Goal: Information Seeking & Learning: Learn about a topic

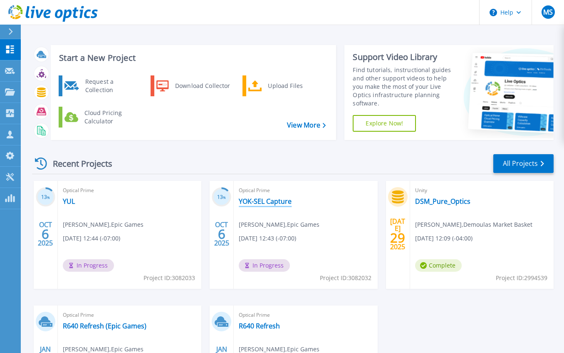
click at [261, 201] on link "YOK-SEL Capture" at bounding box center [265, 201] width 53 height 8
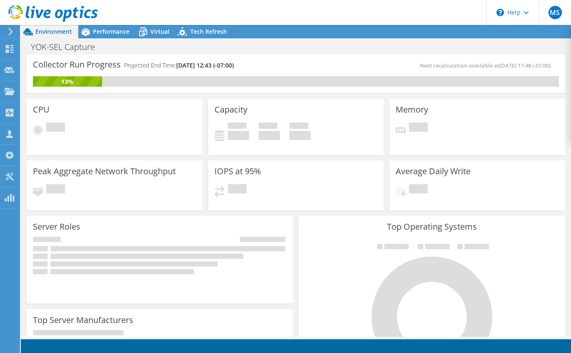
click at [116, 41] on div "YOK-SEL Capture Print" at bounding box center [296, 46] width 550 height 15
click at [115, 36] on div "Performance" at bounding box center [106, 31] width 57 height 13
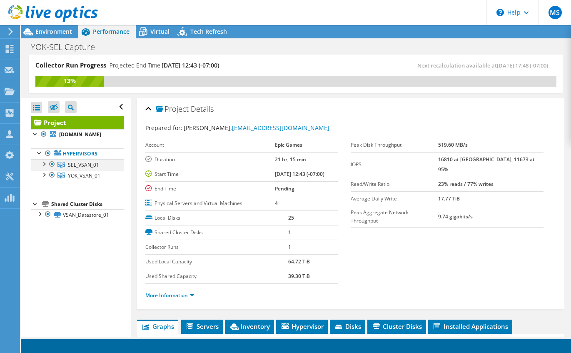
click at [42, 167] on div at bounding box center [44, 163] width 8 height 8
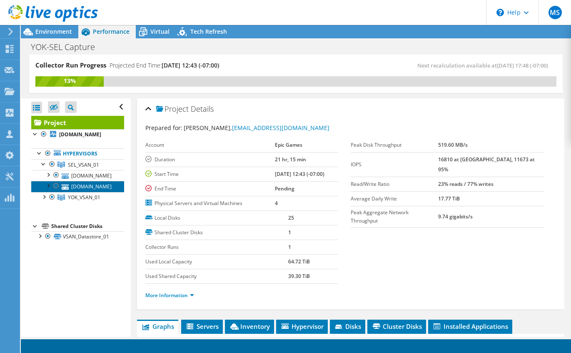
click at [82, 191] on link "sel-esx-01.epicgames.net" at bounding box center [77, 186] width 93 height 11
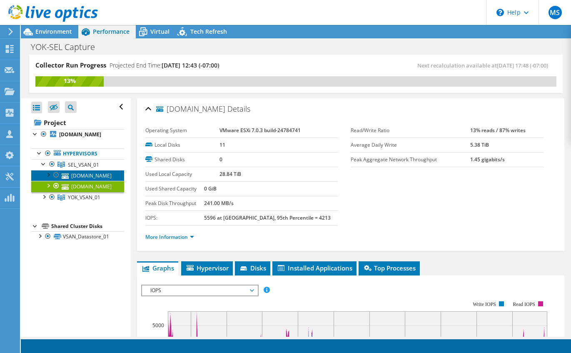
click at [81, 181] on link "sel-esx-02.epicgames.net" at bounding box center [77, 175] width 93 height 11
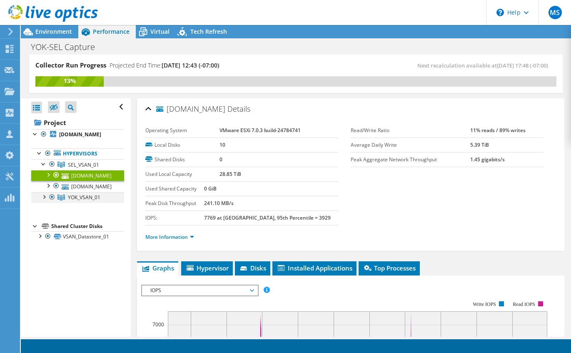
click at [47, 200] on div at bounding box center [44, 196] width 8 height 8
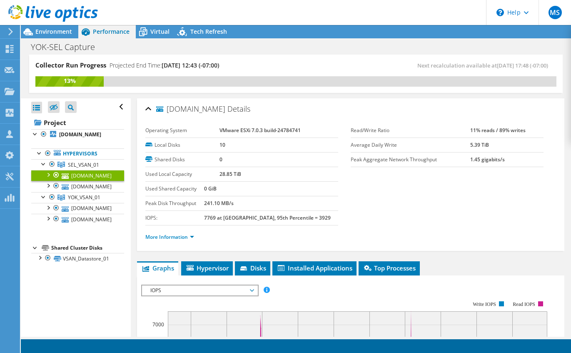
click at [216, 174] on tr "Used Local Capacity 28.85 TiB" at bounding box center [241, 174] width 193 height 15
click at [256, 269] on span "Disks" at bounding box center [252, 267] width 27 height 8
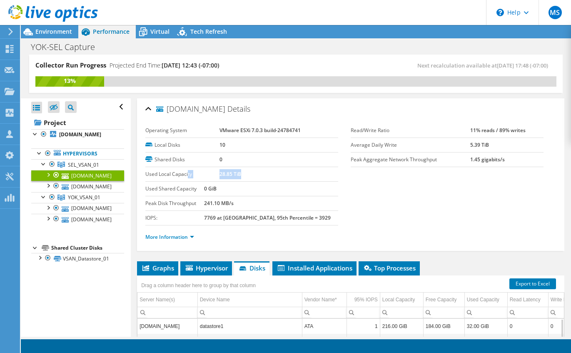
drag, startPoint x: 240, startPoint y: 172, endPoint x: 188, endPoint y: 174, distance: 52.1
click at [188, 174] on tr "Used Local Capacity 28.85 TiB" at bounding box center [241, 174] width 193 height 15
drag, startPoint x: 188, startPoint y: 174, endPoint x: 232, endPoint y: 176, distance: 44.6
click at [232, 176] on b "28.85 TiB" at bounding box center [230, 173] width 22 height 7
drag, startPoint x: 234, startPoint y: 174, endPoint x: 221, endPoint y: 175, distance: 12.5
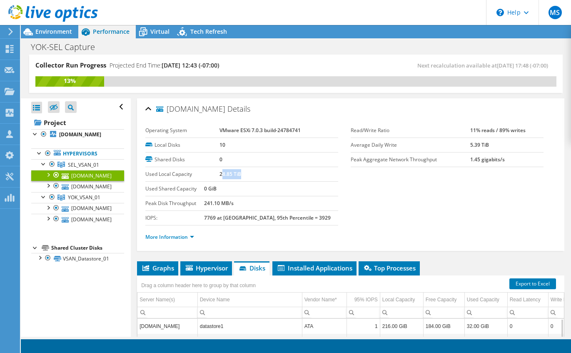
click at [221, 175] on td "28.85 TiB" at bounding box center [278, 174] width 119 height 15
click at [104, 191] on link "[DOMAIN_NAME]" at bounding box center [77, 186] width 93 height 11
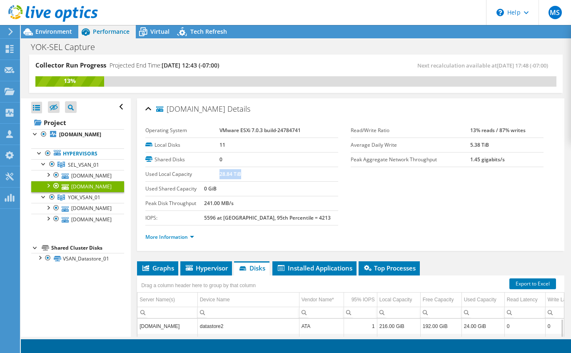
drag, startPoint x: 244, startPoint y: 174, endPoint x: 218, endPoint y: 174, distance: 25.8
click at [219, 174] on td "28.84 TiB" at bounding box center [278, 174] width 119 height 15
click at [80, 214] on link "[DOMAIN_NAME]" at bounding box center [77, 208] width 93 height 11
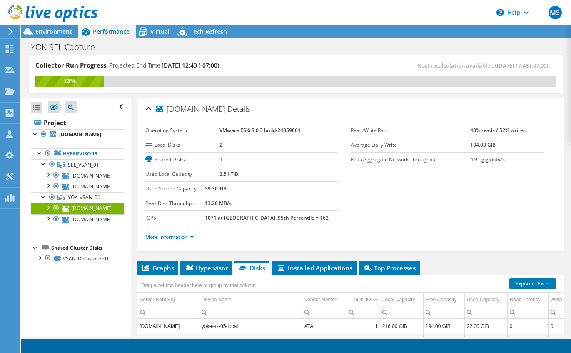
drag, startPoint x: 238, startPoint y: 173, endPoint x: 216, endPoint y: 174, distance: 22.1
click at [216, 174] on tr "Used Local Capacity 3.51 TiB" at bounding box center [241, 174] width 193 height 15
click at [91, 224] on link "[DOMAIN_NAME]" at bounding box center [77, 219] width 93 height 11
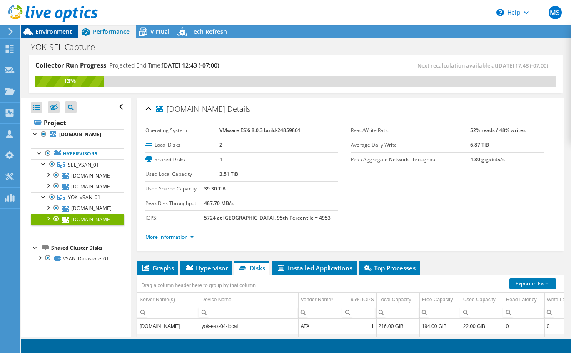
click at [47, 34] on span "Environment" at bounding box center [53, 31] width 37 height 8
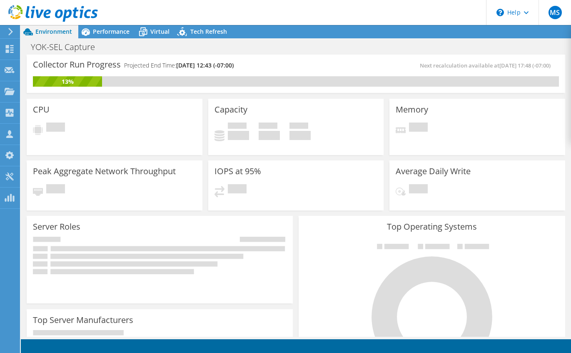
click at [7, 30] on div at bounding box center [9, 31] width 9 height 7
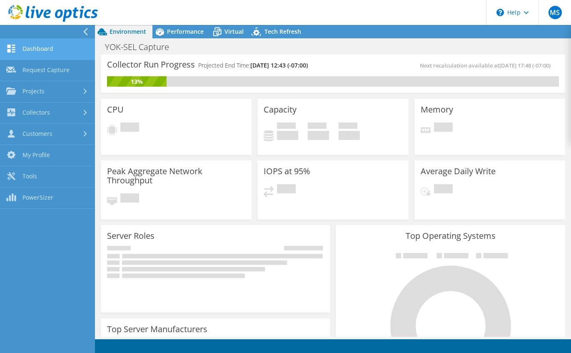
click at [36, 45] on link "Dashboard" at bounding box center [47, 49] width 95 height 21
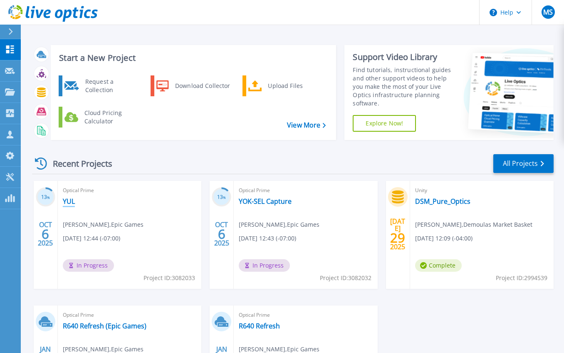
click at [67, 200] on link "YUL" at bounding box center [69, 201] width 12 height 8
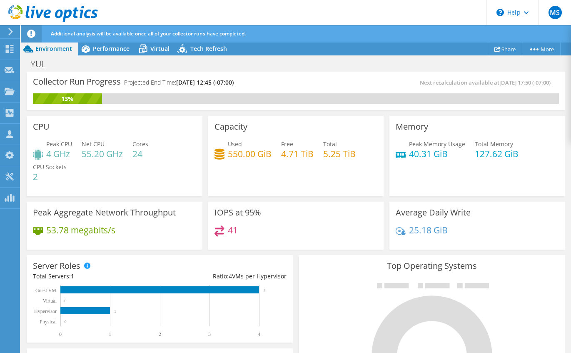
scroll to position [278, 0]
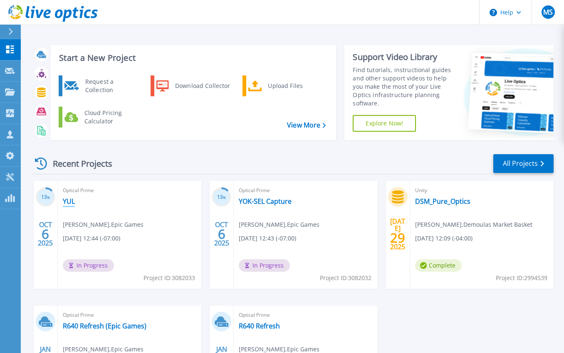
click at [69, 198] on link "YUL" at bounding box center [69, 201] width 12 height 8
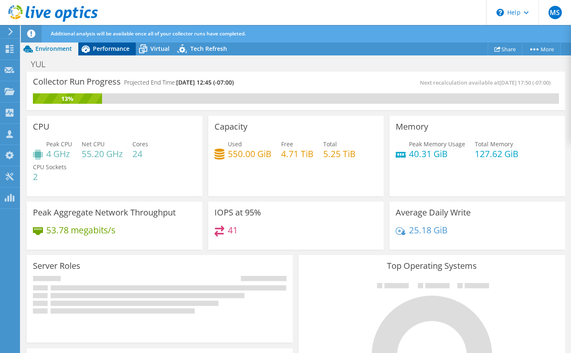
click at [109, 50] on span "Performance" at bounding box center [111, 49] width 37 height 8
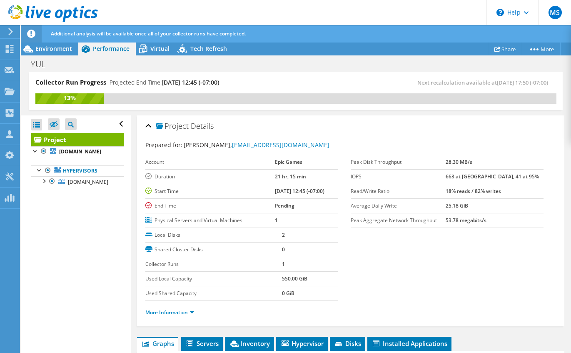
drag, startPoint x: 307, startPoint y: 279, endPoint x: 265, endPoint y: 278, distance: 42.5
click at [265, 278] on tr "Used Local Capacity 550.00 GiB" at bounding box center [241, 278] width 193 height 15
click at [67, 51] on span "Environment" at bounding box center [53, 49] width 37 height 8
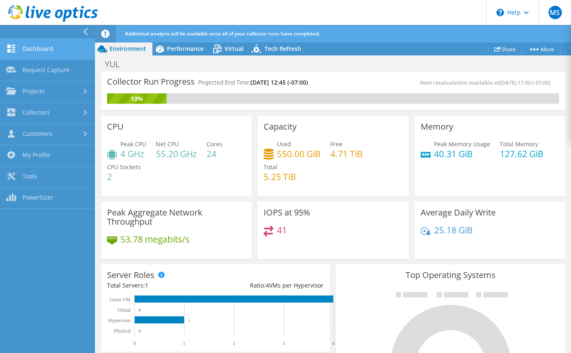
click at [43, 52] on link "Dashboard" at bounding box center [47, 49] width 95 height 21
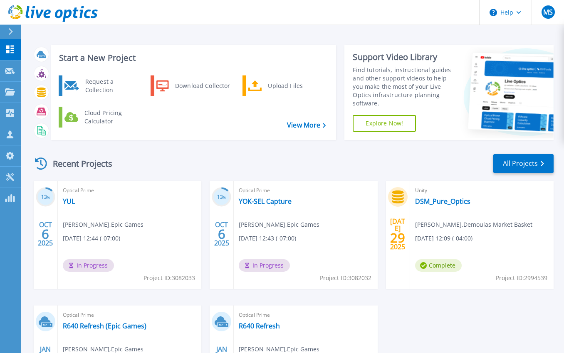
scroll to position [70, 0]
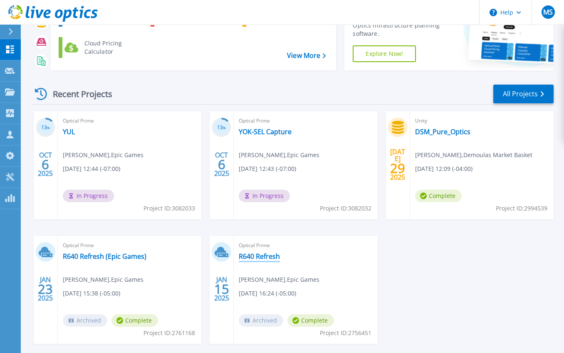
click at [260, 255] on link "R640 Refresh" at bounding box center [259, 256] width 41 height 8
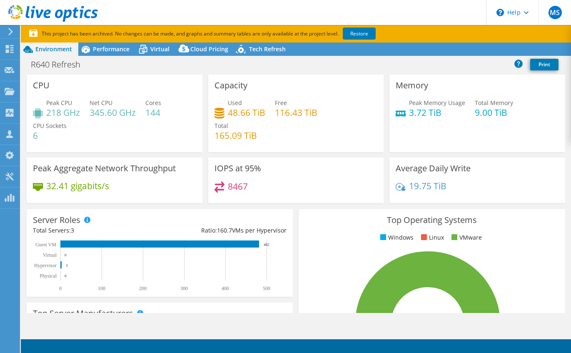
select select "USEast"
click at [160, 48] on span "Virtual" at bounding box center [159, 49] width 19 height 8
select select "USEast"
select select "USD"
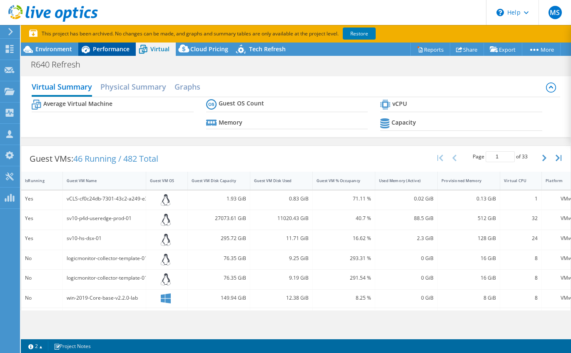
click at [119, 51] on span "Performance" at bounding box center [111, 49] width 37 height 8
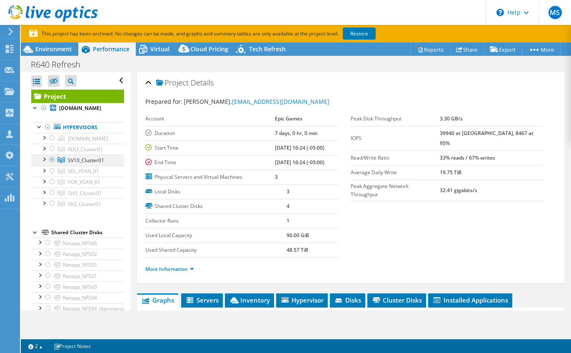
click at [45, 163] on div at bounding box center [44, 158] width 8 height 8
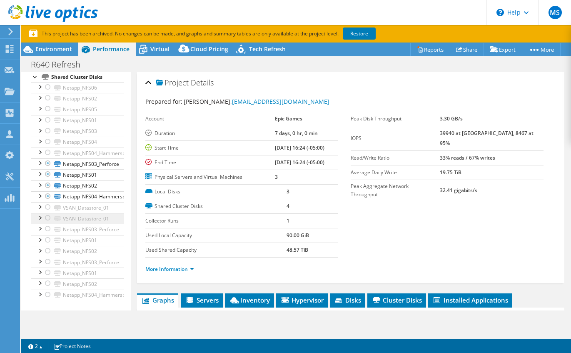
scroll to position [17, 0]
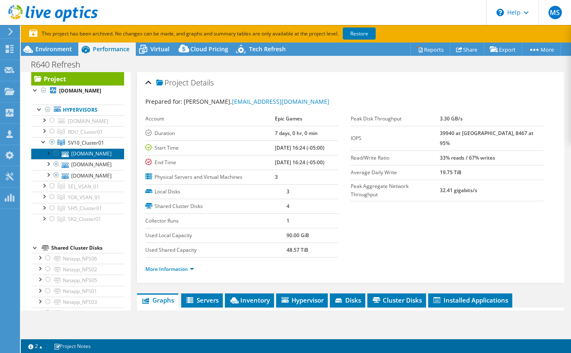
click at [76, 159] on link "sv10-esx-02.epicgames.net" at bounding box center [77, 153] width 93 height 11
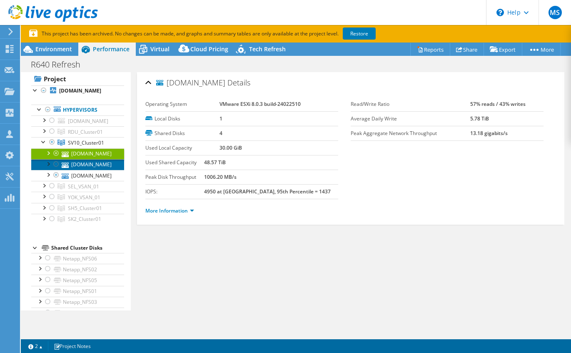
click at [86, 170] on link "sv10-esx-01.epicgames.net" at bounding box center [77, 164] width 93 height 11
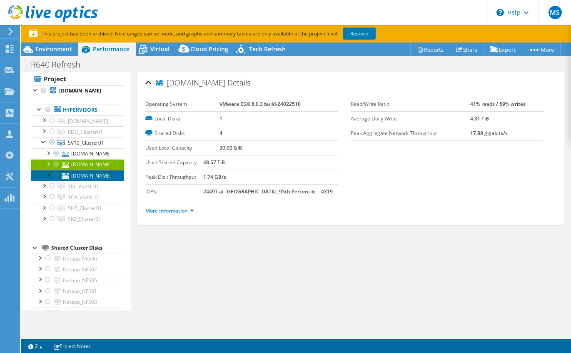
click at [85, 181] on link "sv10-esx-03.epicgames.net" at bounding box center [77, 175] width 93 height 11
click at [85, 170] on link "sv10-esx-01.epicgames.net" at bounding box center [77, 164] width 93 height 11
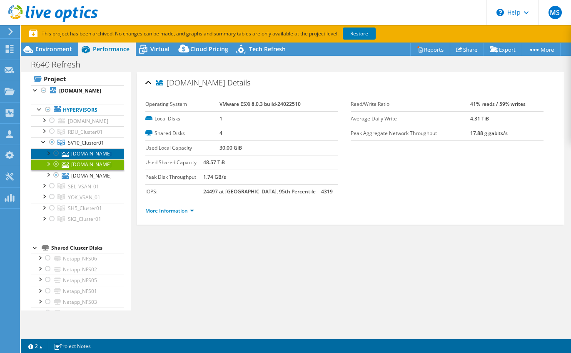
click at [86, 159] on link "sv10-esx-02.epicgames.net" at bounding box center [77, 153] width 93 height 11
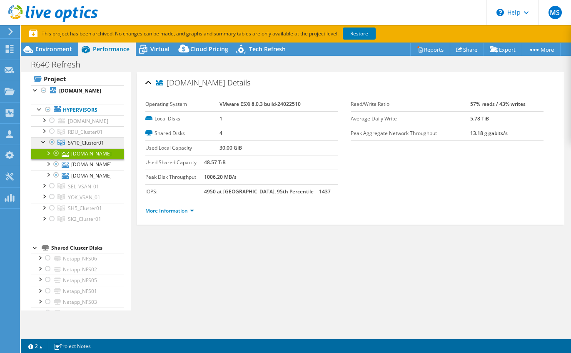
click at [80, 148] on link "SV10_Cluster01" at bounding box center [77, 142] width 93 height 11
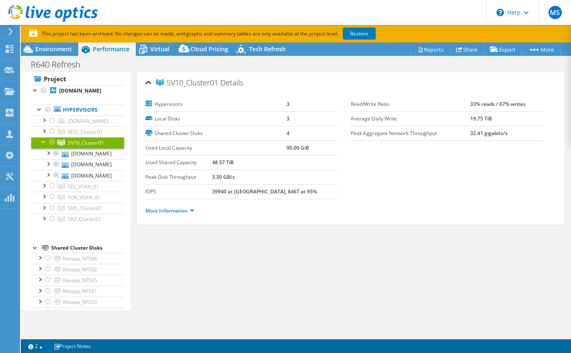
click at [10, 30] on use at bounding box center [10, 31] width 5 height 7
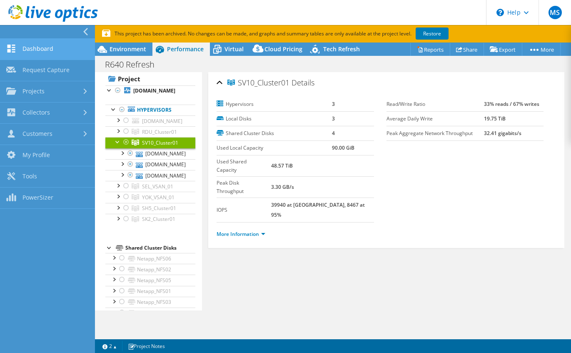
click at [57, 50] on link "Dashboard" at bounding box center [47, 49] width 95 height 21
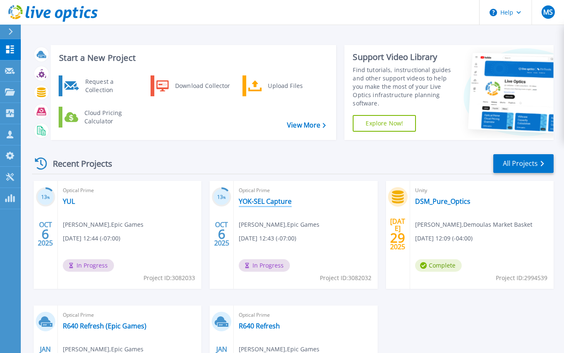
click at [256, 201] on link "YOK-SEL Capture" at bounding box center [265, 201] width 53 height 8
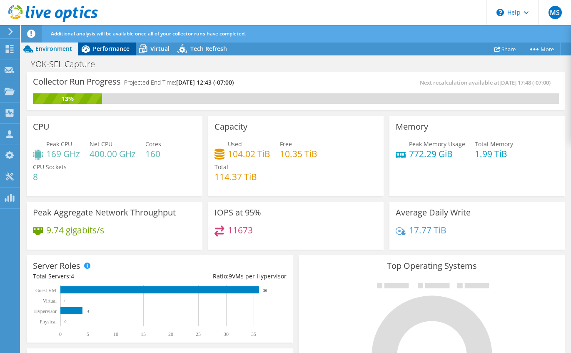
click at [112, 51] on span "Performance" at bounding box center [111, 49] width 37 height 8
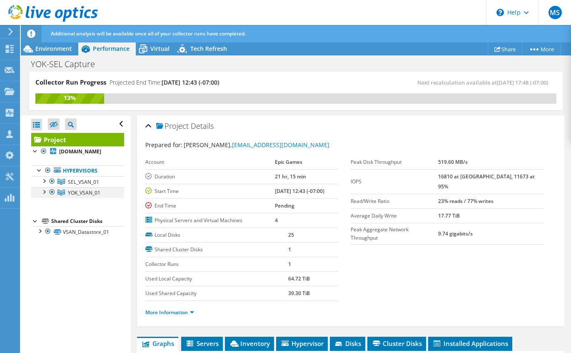
click at [45, 195] on div at bounding box center [44, 191] width 8 height 8
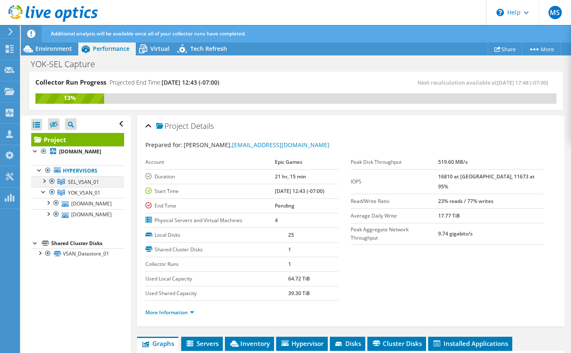
click at [43, 184] on div at bounding box center [44, 180] width 8 height 8
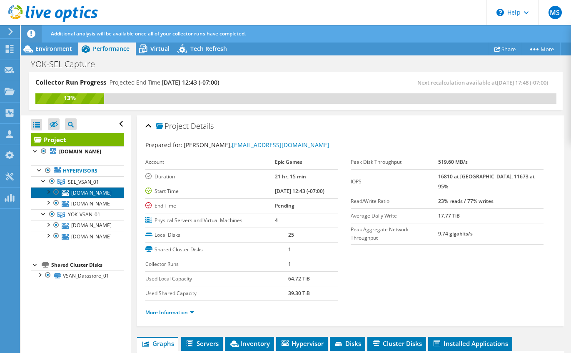
click at [75, 198] on link "[DOMAIN_NAME]" at bounding box center [77, 192] width 93 height 11
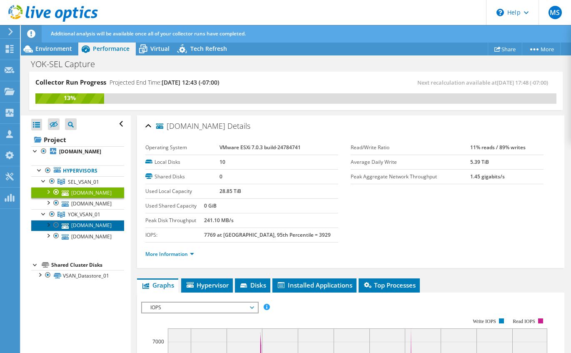
click at [78, 231] on link "[DOMAIN_NAME]" at bounding box center [77, 225] width 93 height 11
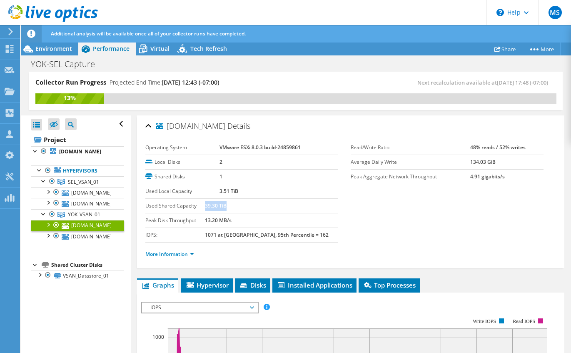
drag, startPoint x: 221, startPoint y: 206, endPoint x: 247, endPoint y: 205, distance: 26.2
click at [247, 205] on td "39.30 TiB" at bounding box center [271, 206] width 133 height 15
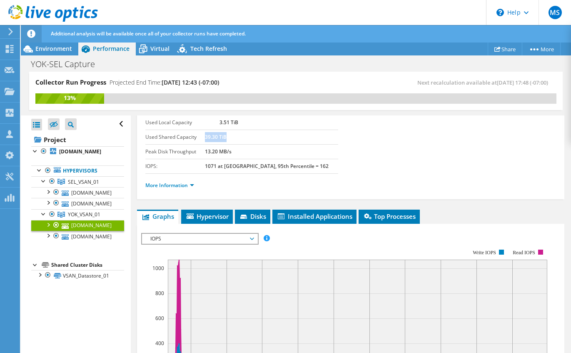
scroll to position [70, 0]
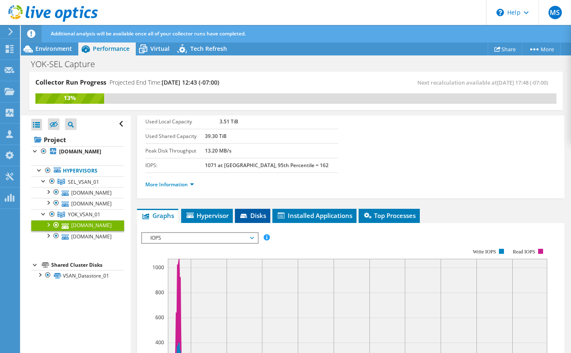
click at [257, 217] on span "Disks" at bounding box center [252, 215] width 27 height 8
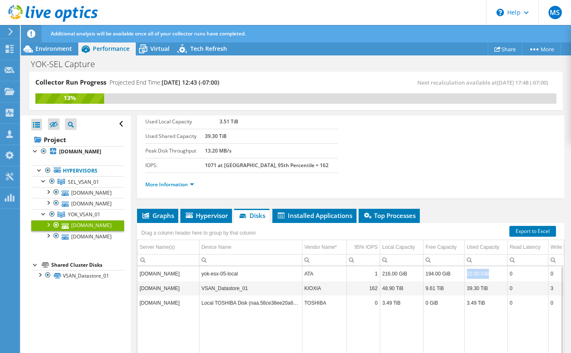
drag, startPoint x: 488, startPoint y: 276, endPoint x: 464, endPoint y: 276, distance: 23.7
click at [464, 276] on td "22.00 GiB" at bounding box center [485, 273] width 43 height 15
click at [81, 198] on link "[DOMAIN_NAME]" at bounding box center [77, 192] width 93 height 11
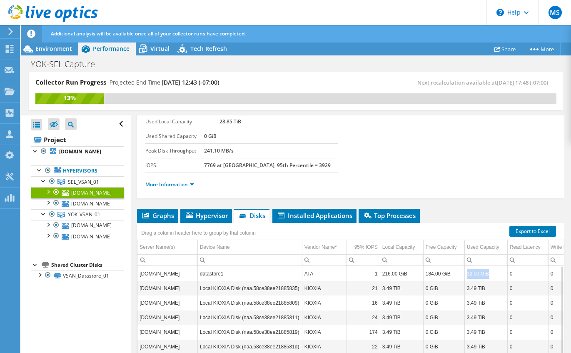
drag, startPoint x: 489, startPoint y: 276, endPoint x: 467, endPoint y: 277, distance: 21.6
click at [467, 277] on td "32.00 GiB" at bounding box center [485, 273] width 43 height 15
drag, startPoint x: 467, startPoint y: 277, endPoint x: 467, endPoint y: 288, distance: 11.3
click at [467, 288] on td "3.49 TiB" at bounding box center [485, 288] width 43 height 15
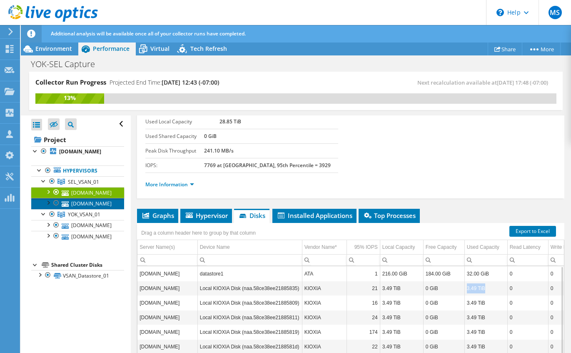
click at [100, 209] on link "[DOMAIN_NAME]" at bounding box center [77, 203] width 93 height 11
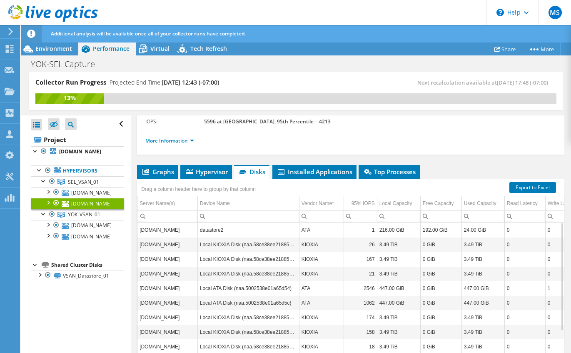
scroll to position [78, 0]
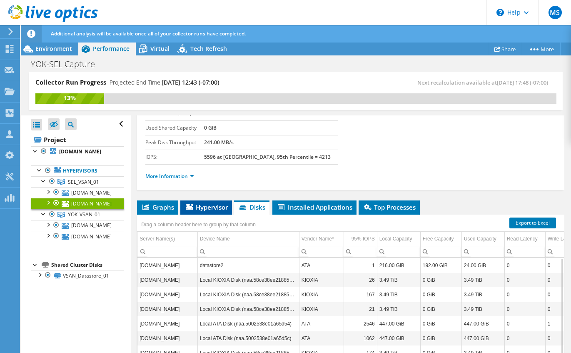
click at [202, 201] on li "Hypervisor" at bounding box center [206, 207] width 52 height 14
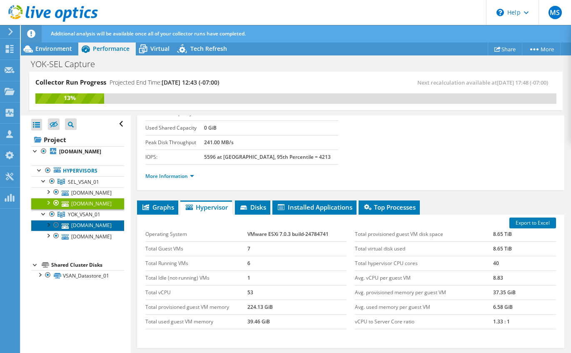
click at [84, 231] on link "[DOMAIN_NAME]" at bounding box center [77, 225] width 93 height 11
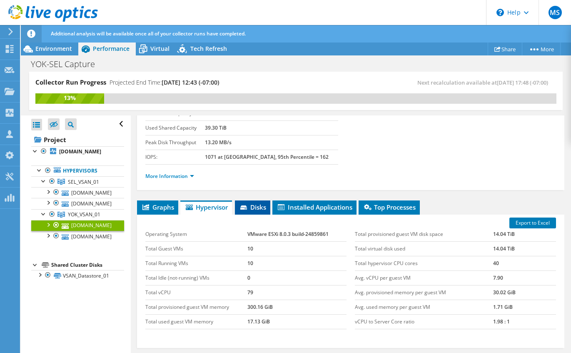
click at [246, 206] on icon at bounding box center [243, 207] width 7 height 4
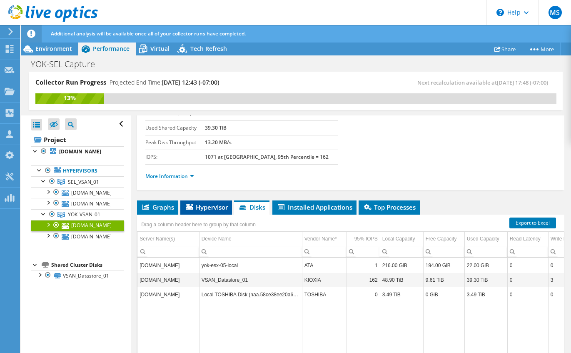
click at [205, 204] on span "Hypervisor" at bounding box center [205, 207] width 43 height 8
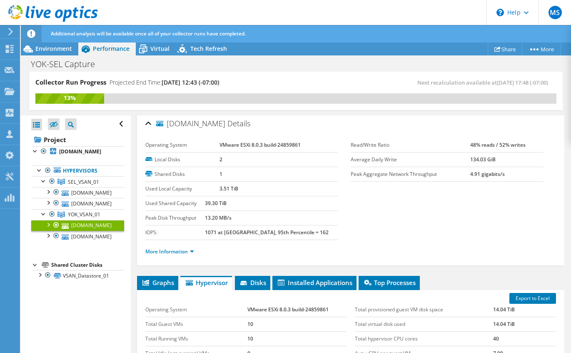
scroll to position [0, 0]
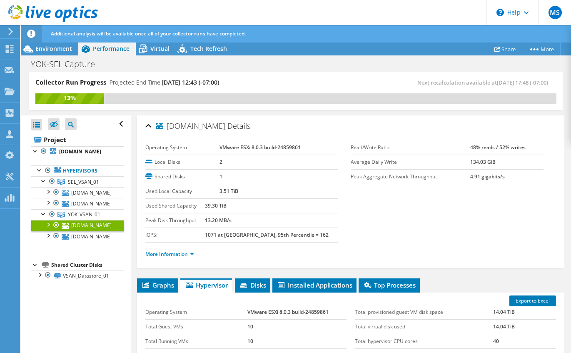
click at [239, 11] on header "MS Channel Partner [PERSON_NAME] [EMAIL_ADDRESS][DOMAIN_NAME] WEI My Profile Lo…" at bounding box center [285, 12] width 571 height 25
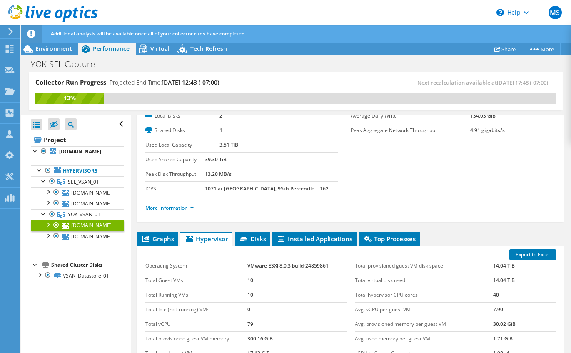
scroll to position [9, 0]
